Goal: Task Accomplishment & Management: Manage account settings

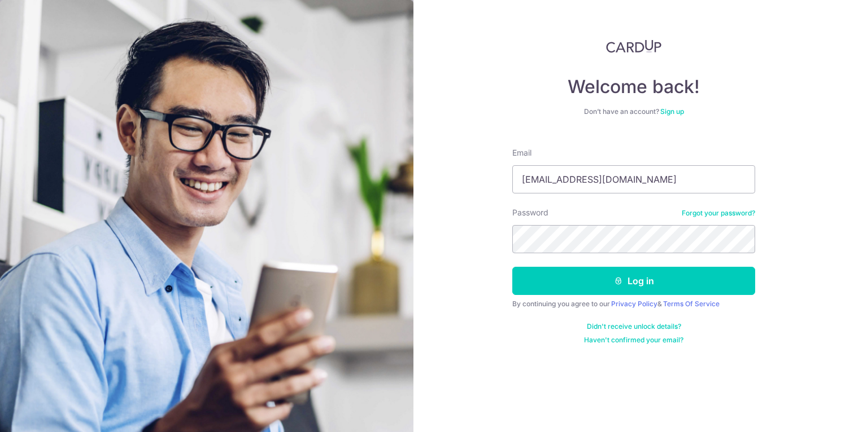
type input "[EMAIL_ADDRESS][DOMAIN_NAME]"
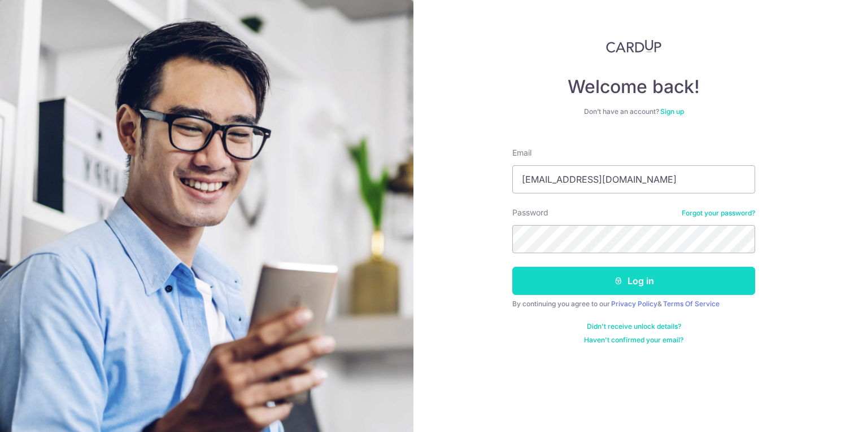
click at [587, 274] on button "Log in" at bounding box center [633, 281] width 243 height 28
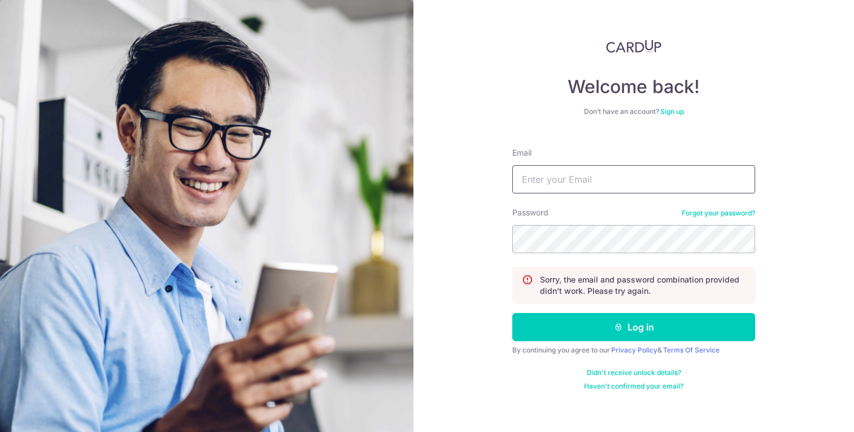
click at [589, 191] on input "Email" at bounding box center [633, 179] width 243 height 28
type input "[EMAIL_ADDRESS][DOMAIN_NAME]"
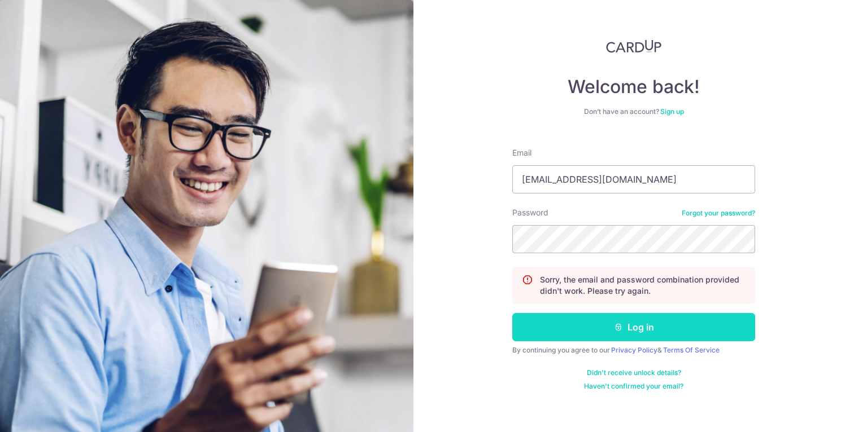
click at [586, 320] on button "Log in" at bounding box center [633, 327] width 243 height 28
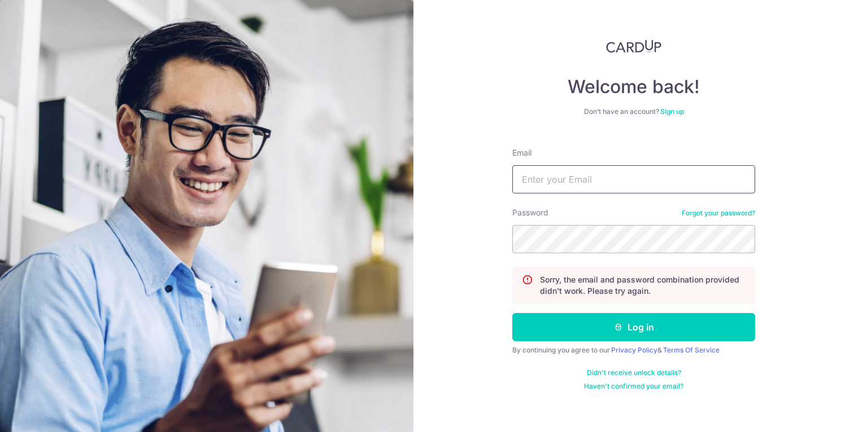
click at [587, 182] on input "Email" at bounding box center [633, 179] width 243 height 28
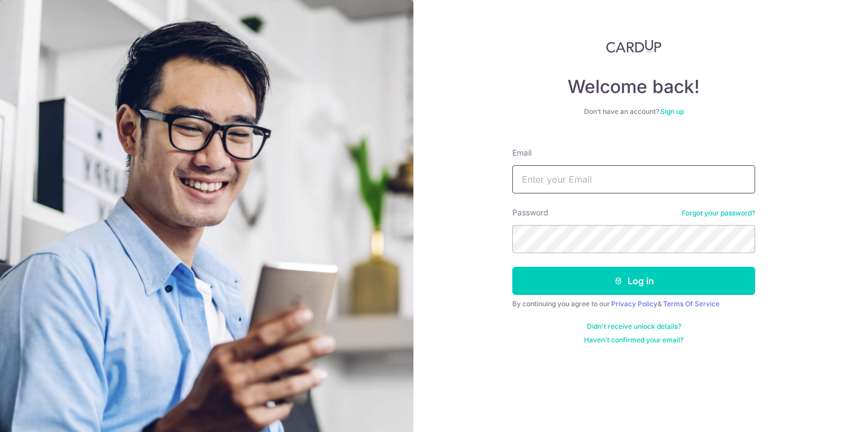
click at [561, 185] on input "Email" at bounding box center [633, 179] width 243 height 28
type input "[EMAIL_ADDRESS][DOMAIN_NAME]"
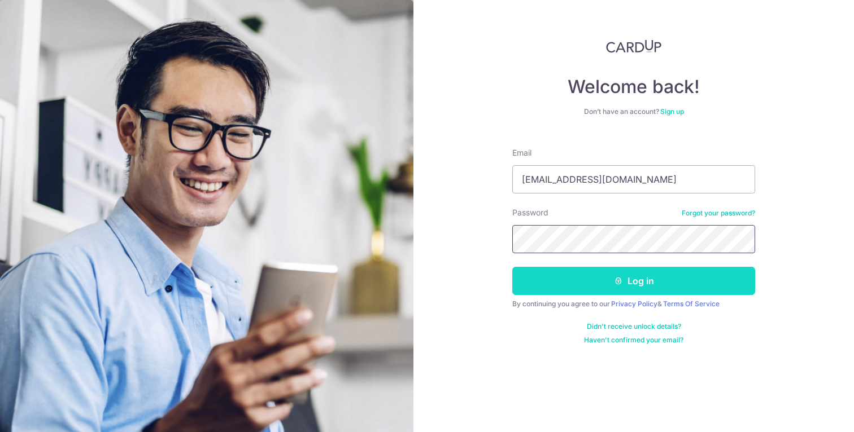
click at [595, 286] on button "Log in" at bounding box center [633, 281] width 243 height 28
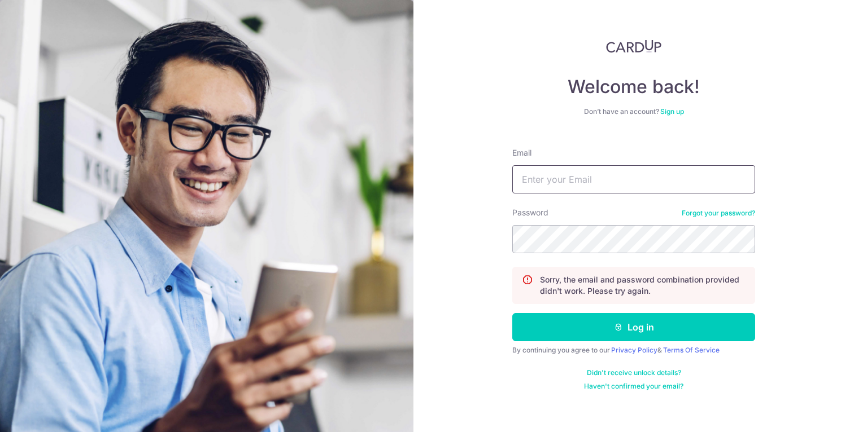
click at [636, 177] on input "Email" at bounding box center [633, 179] width 243 height 28
type input "[EMAIL_ADDRESS][DOMAIN_NAME]"
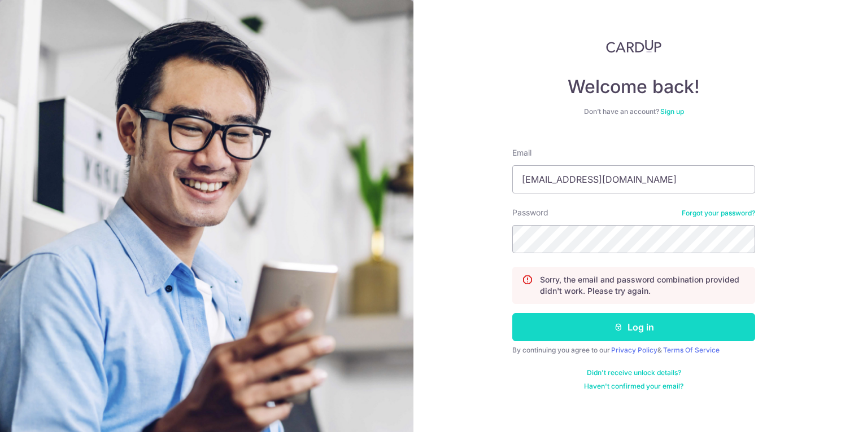
click at [622, 323] on icon "submit" at bounding box center [618, 327] width 9 height 9
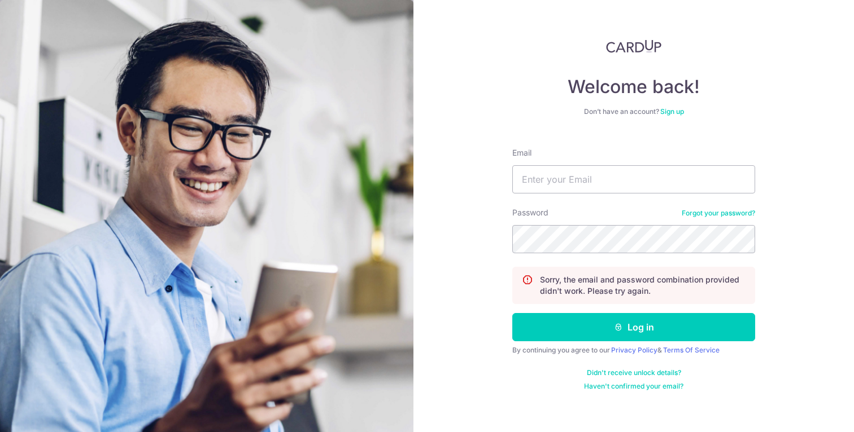
click at [710, 210] on link "Forgot your password?" at bounding box center [717, 213] width 73 height 9
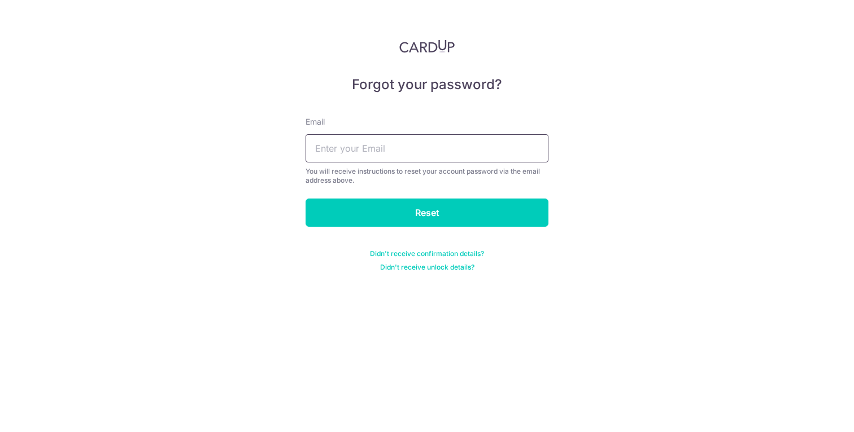
click at [473, 151] on input "text" at bounding box center [426, 148] width 243 height 28
type input "[EMAIL_ADDRESS][DOMAIN_NAME]"
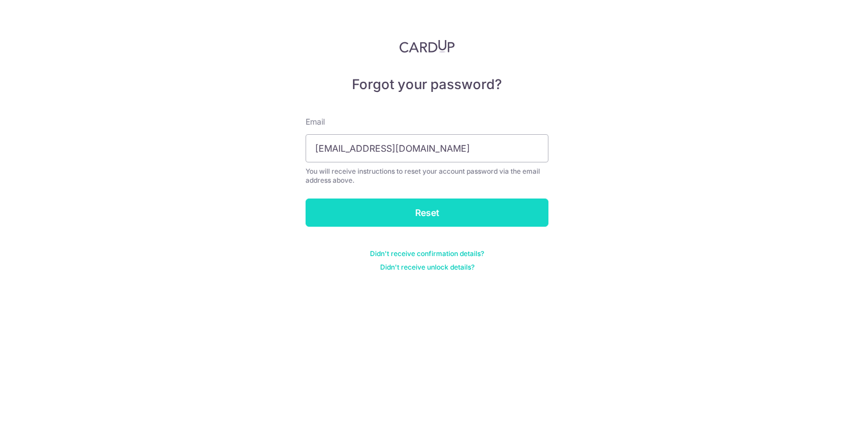
click at [420, 213] on input "Reset" at bounding box center [426, 213] width 243 height 28
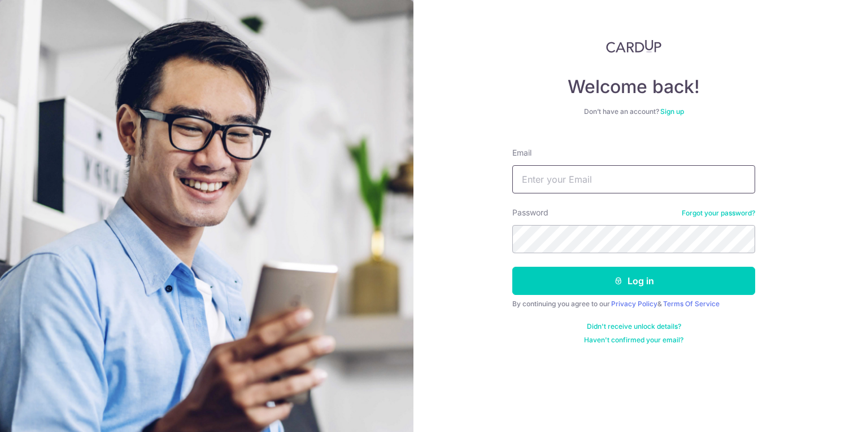
click at [544, 186] on input "Email" at bounding box center [633, 179] width 243 height 28
type input "[EMAIL_ADDRESS][DOMAIN_NAME]"
click at [512, 267] on button "Log in" at bounding box center [633, 281] width 243 height 28
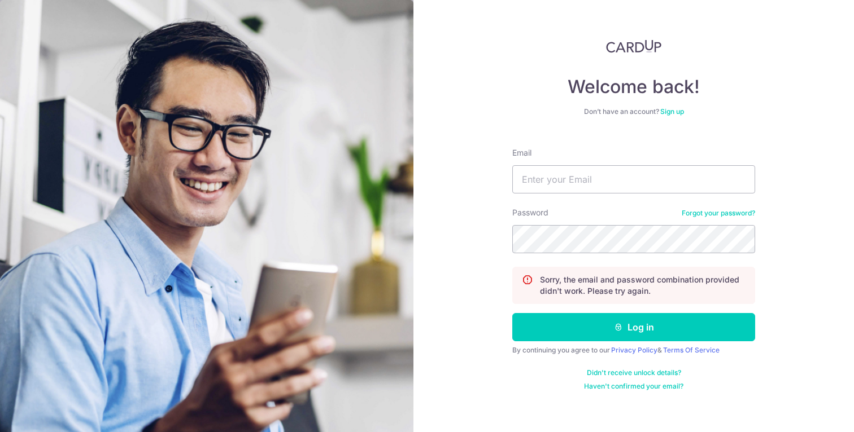
click at [696, 211] on link "Forgot your password?" at bounding box center [717, 213] width 73 height 9
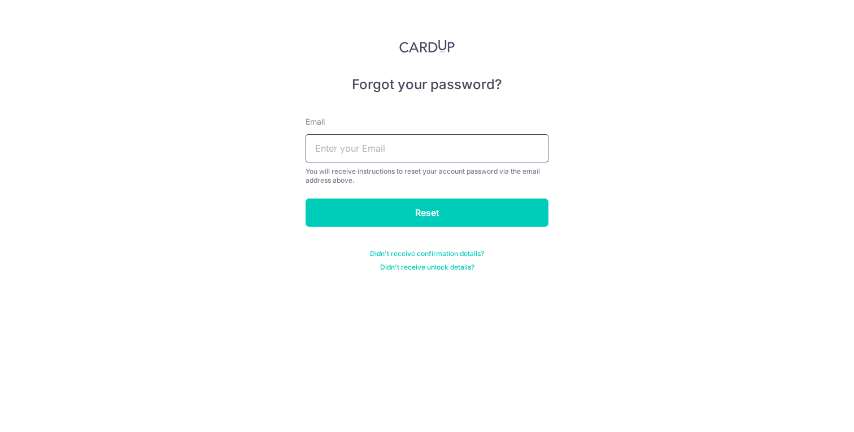
click at [422, 158] on input "text" at bounding box center [426, 148] width 243 height 28
type input "[EMAIL_ADDRESS][DOMAIN_NAME]"
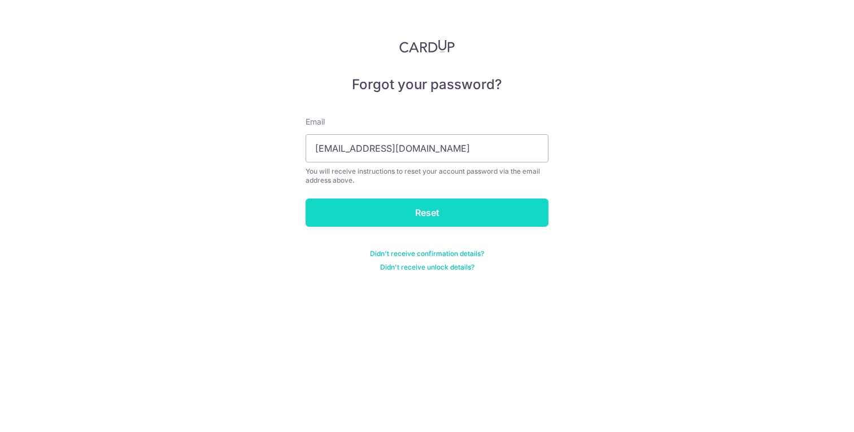
click at [406, 212] on input "Reset" at bounding box center [426, 213] width 243 height 28
